Goal: Information Seeking & Learning: Learn about a topic

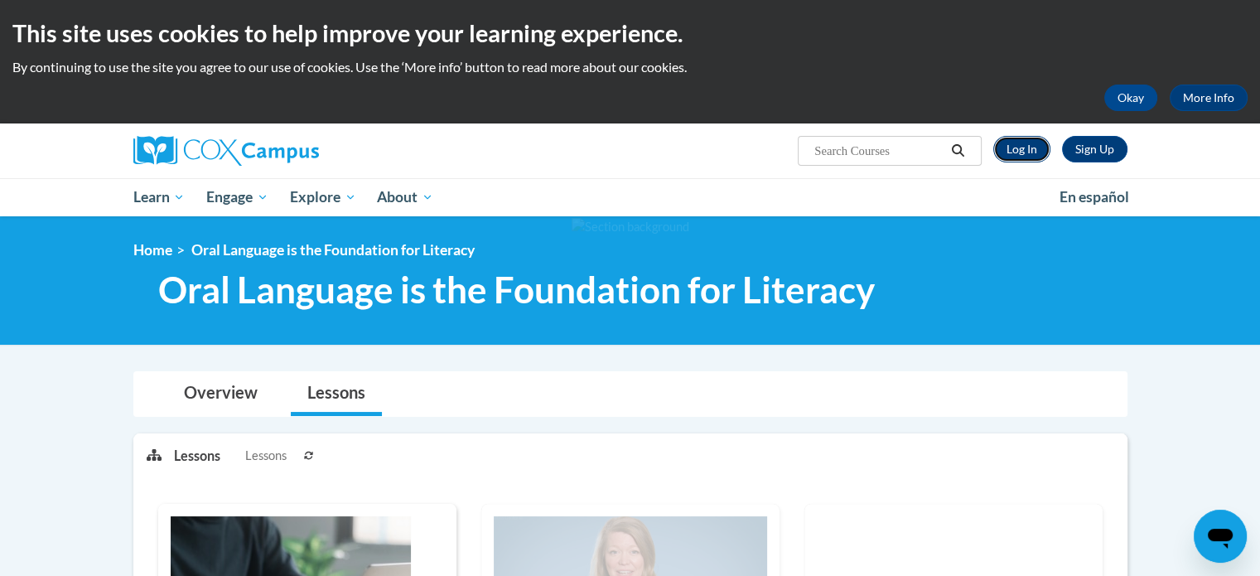
click at [1011, 157] on link "Log In" at bounding box center [1021, 149] width 57 height 27
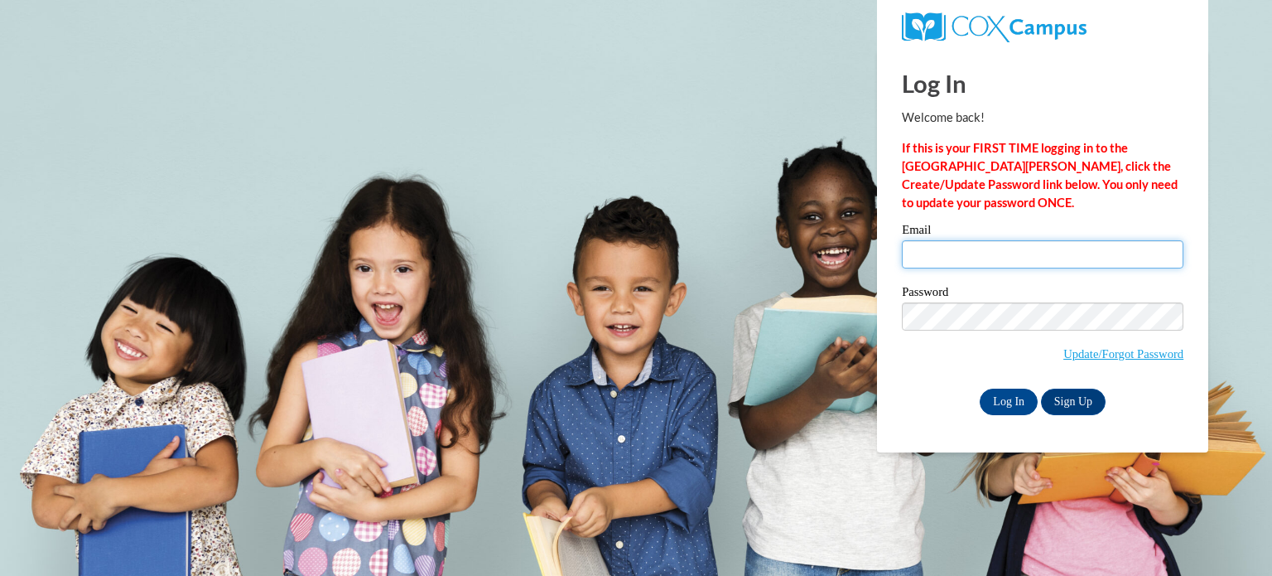
type input "drew.ambrose@franklin.k12.wi.us"
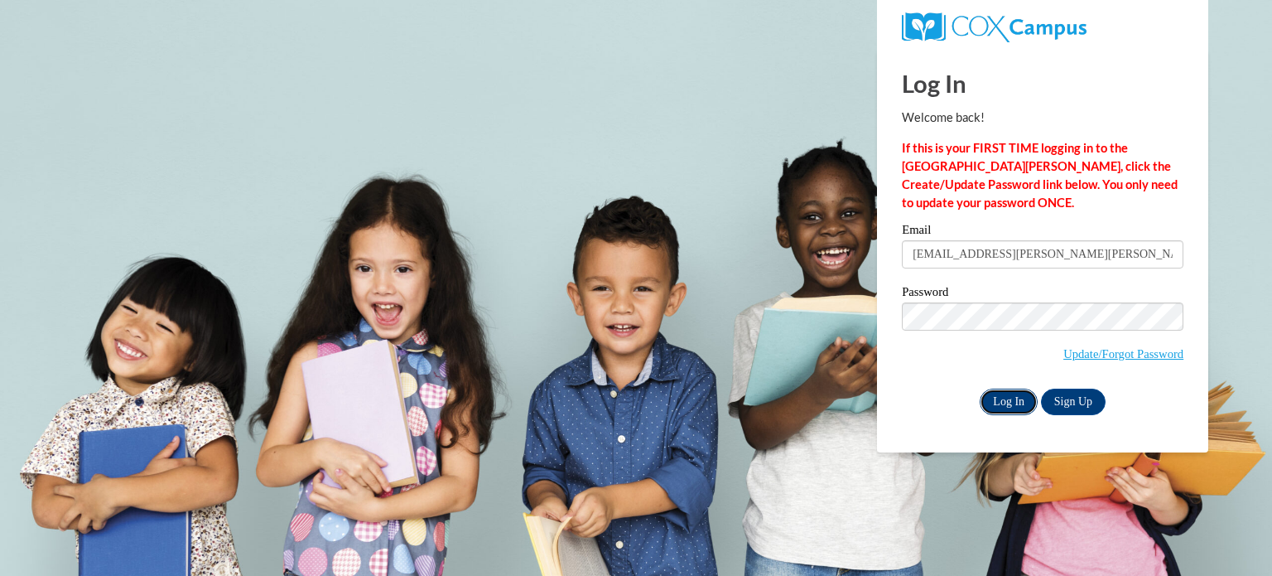
click at [1007, 404] on input "Log In" at bounding box center [1009, 402] width 58 height 27
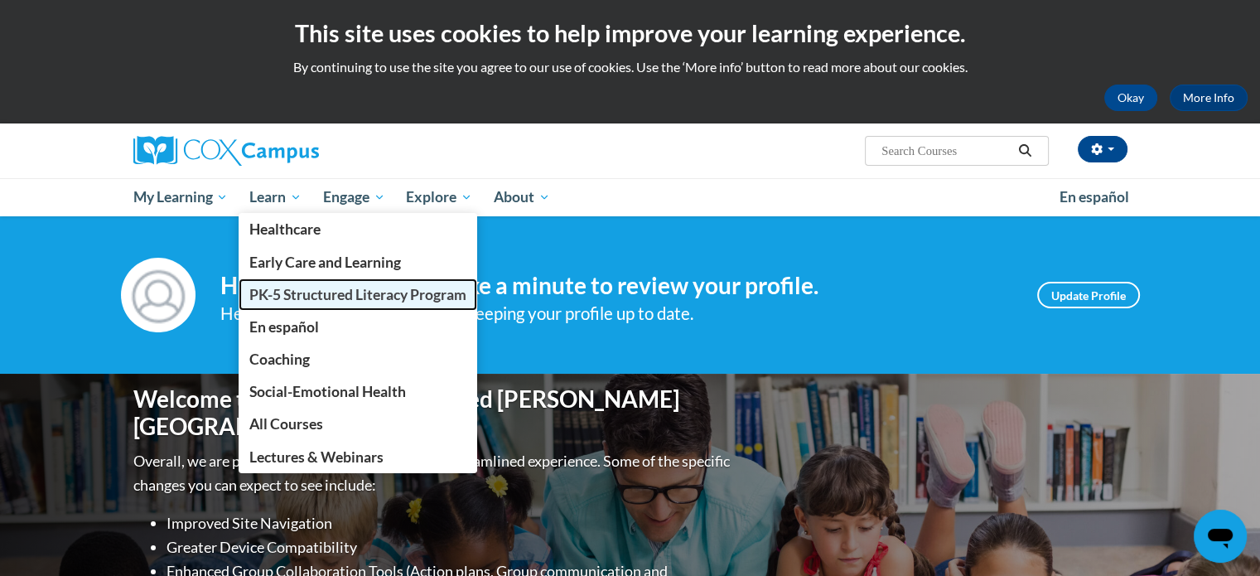
click at [292, 292] on span "PK-5 Structured Literacy Program" at bounding box center [357, 294] width 217 height 17
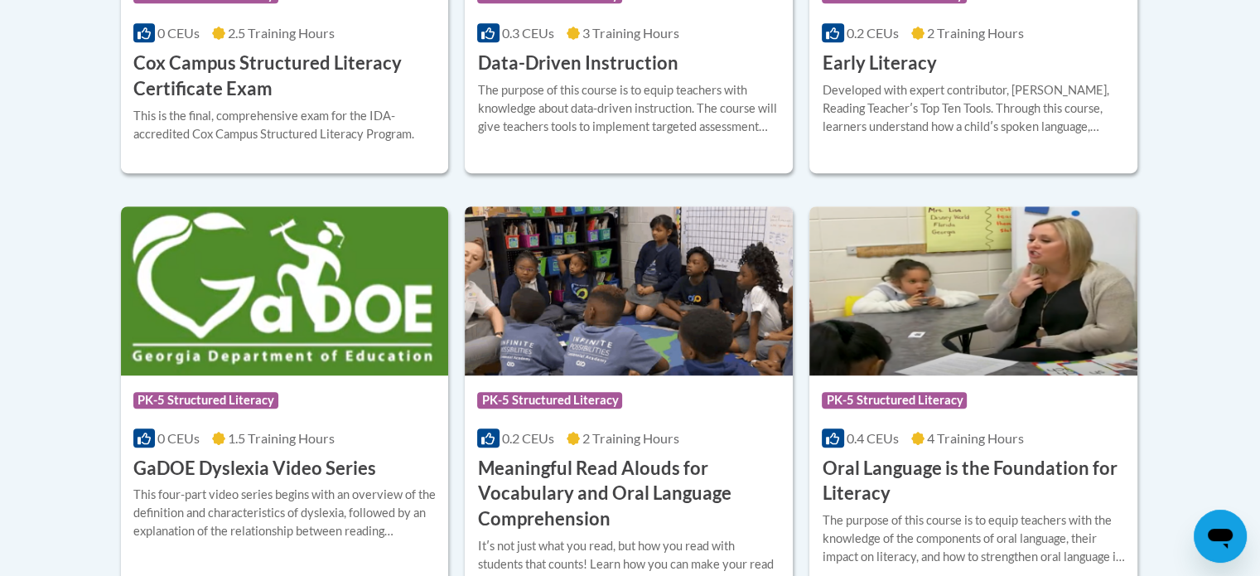
scroll to position [1029, 0]
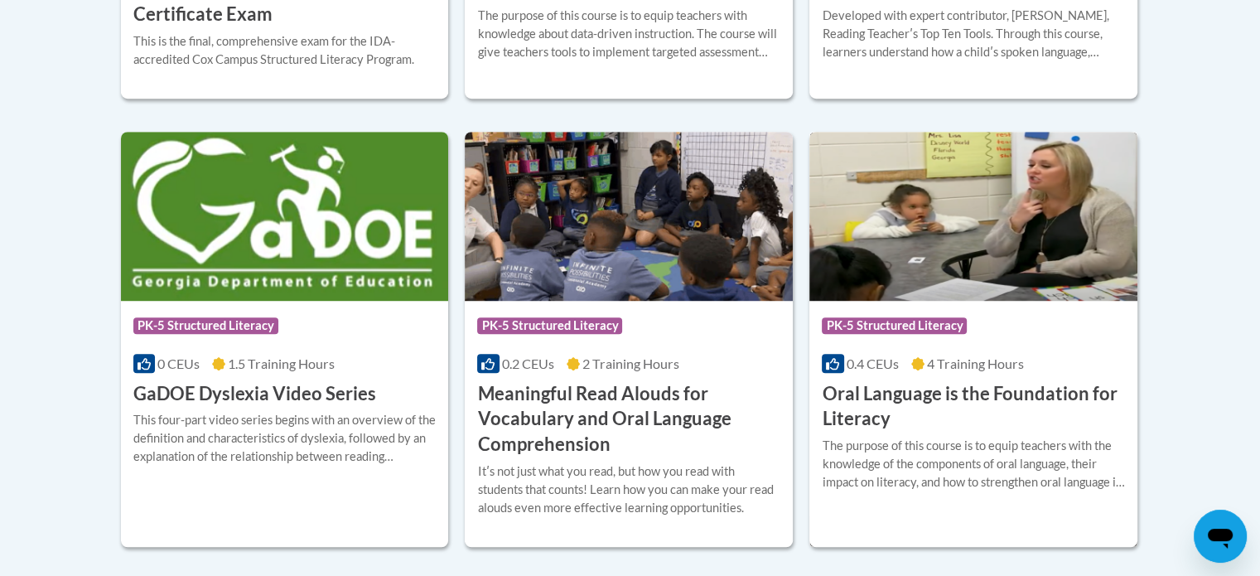
click at [968, 271] on img at bounding box center [973, 216] width 328 height 169
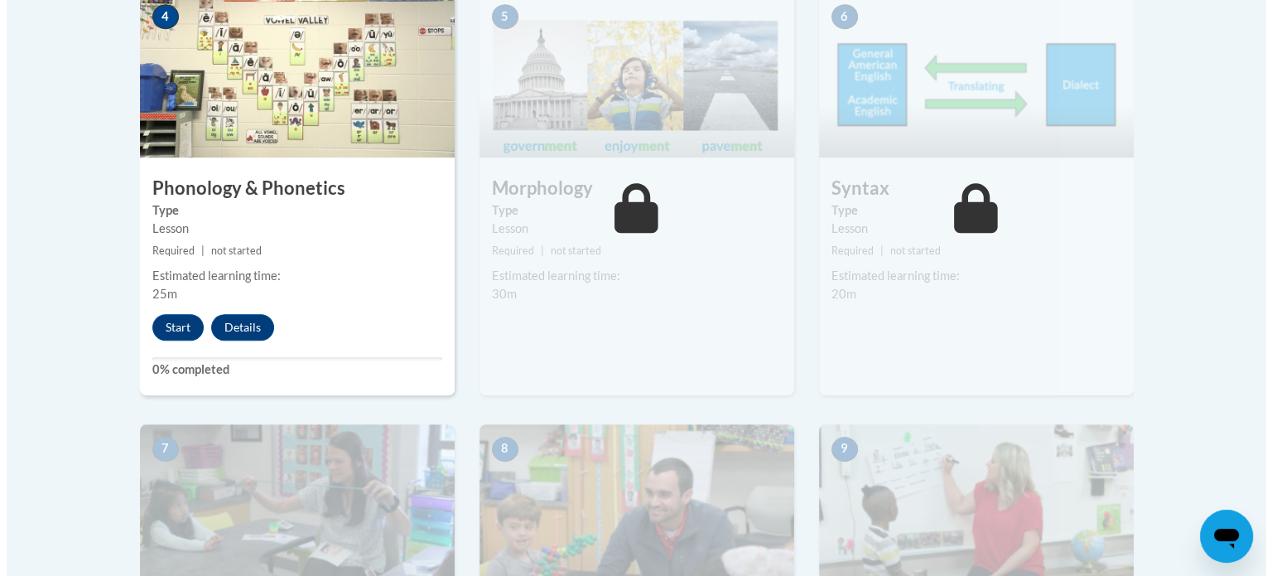
scroll to position [1050, 0]
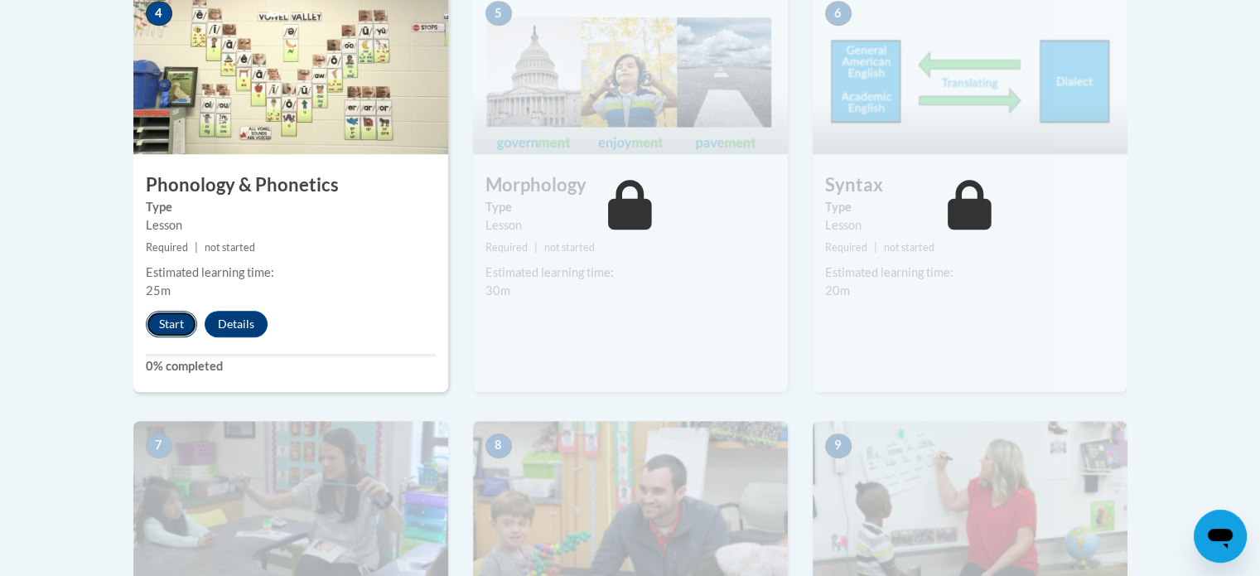
click at [177, 323] on button "Start" at bounding box center [171, 324] width 51 height 27
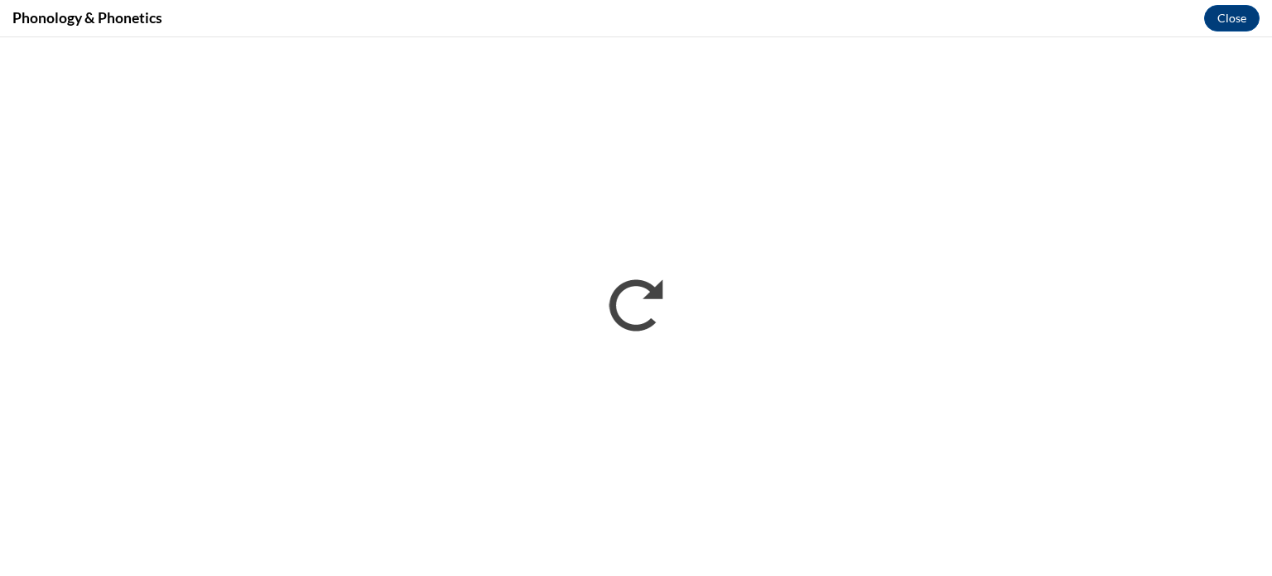
scroll to position [0, 0]
